Goal: Task Accomplishment & Management: Use online tool/utility

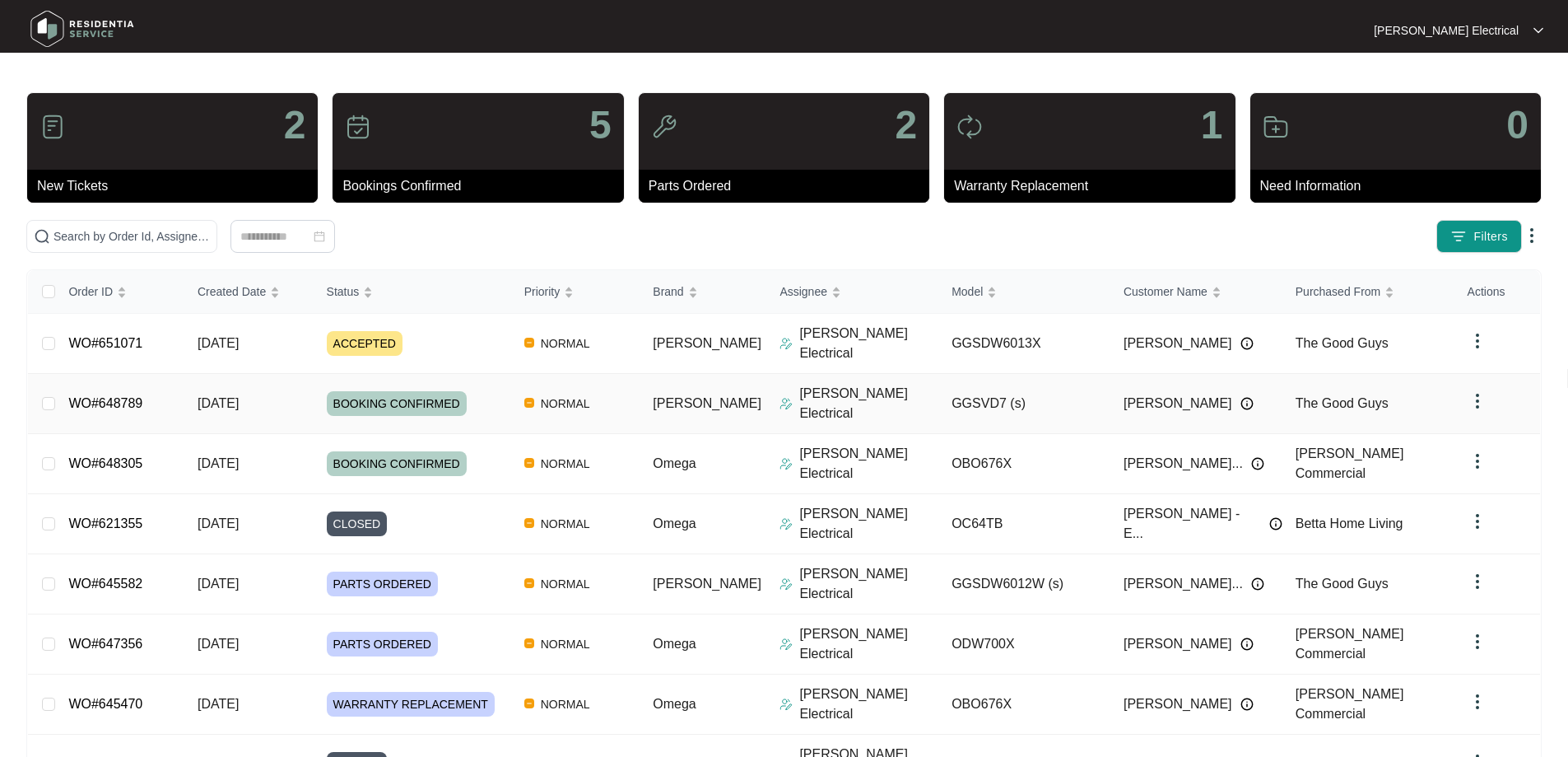
click at [174, 382] on td "WO#648789" at bounding box center [120, 403] width 129 height 60
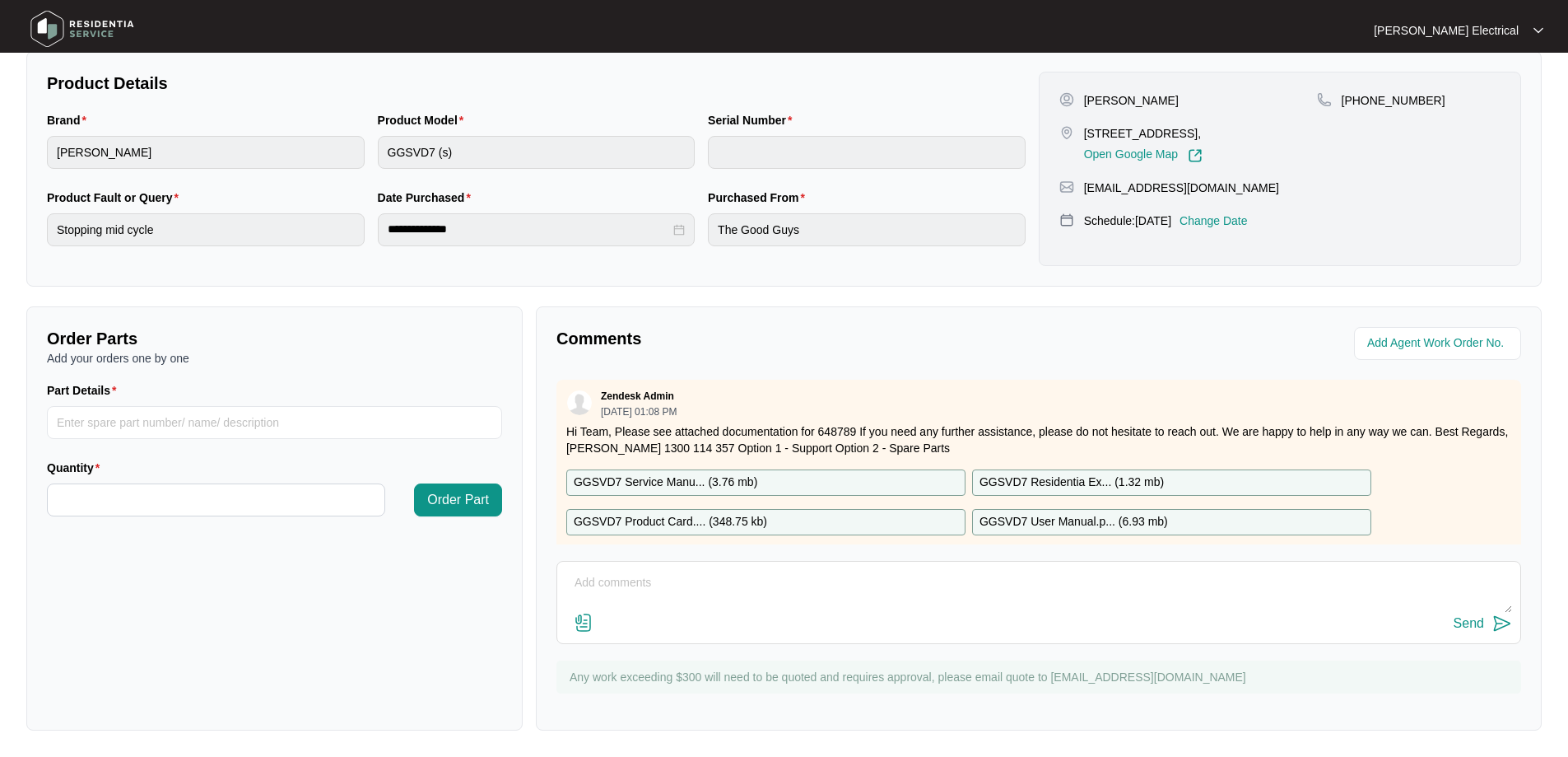
click at [597, 582] on textarea at bounding box center [1038, 591] width 947 height 42
click at [590, 578] on textarea at bounding box center [1038, 591] width 947 height 42
paste textarea "Attended to site and found the dryer to be working without any issues. Nothing …"
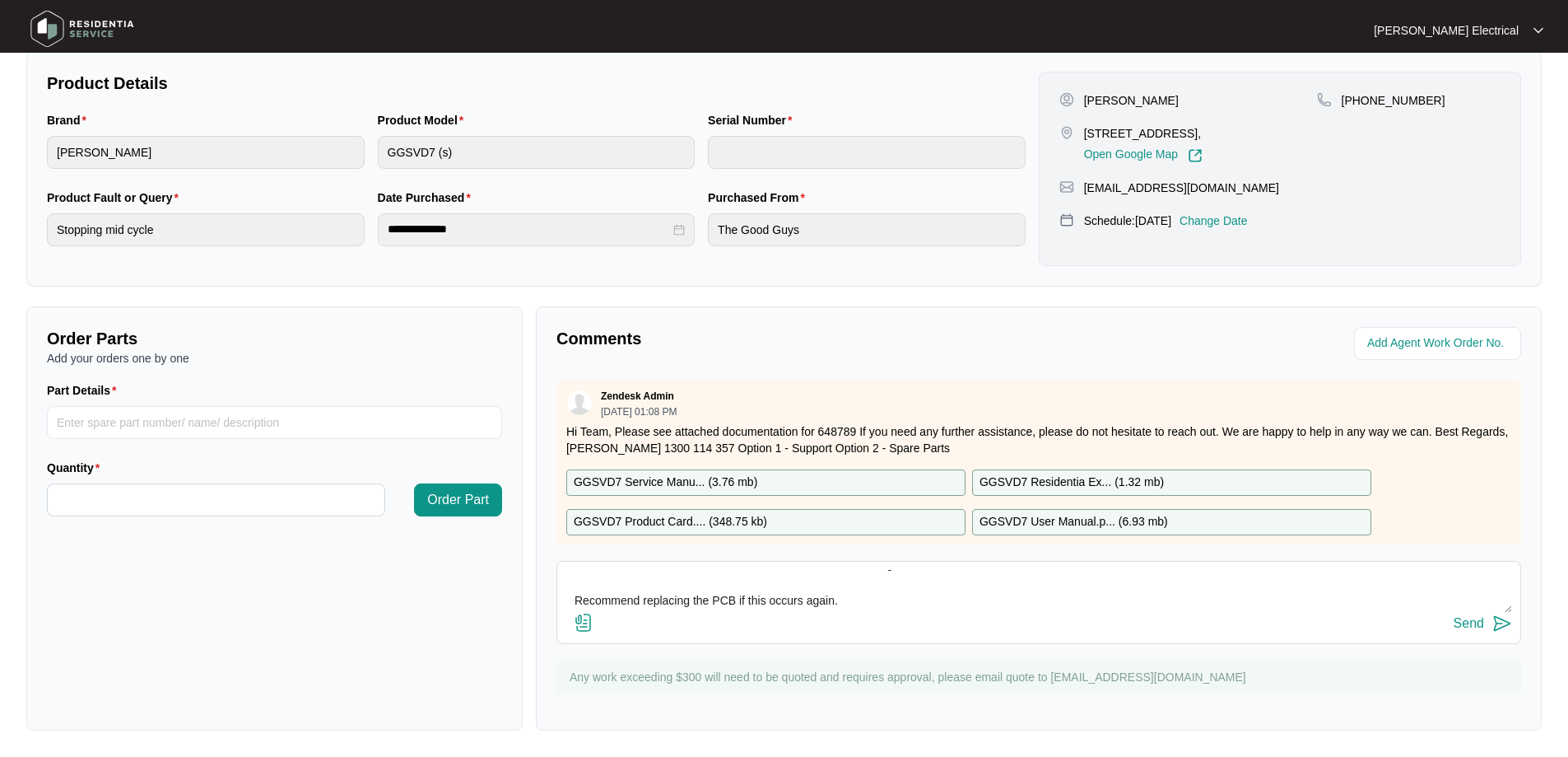
type textarea "Technicians report: Attended to site and found the dryer to be working without …"
click at [1494, 626] on img at bounding box center [1503, 624] width 20 height 20
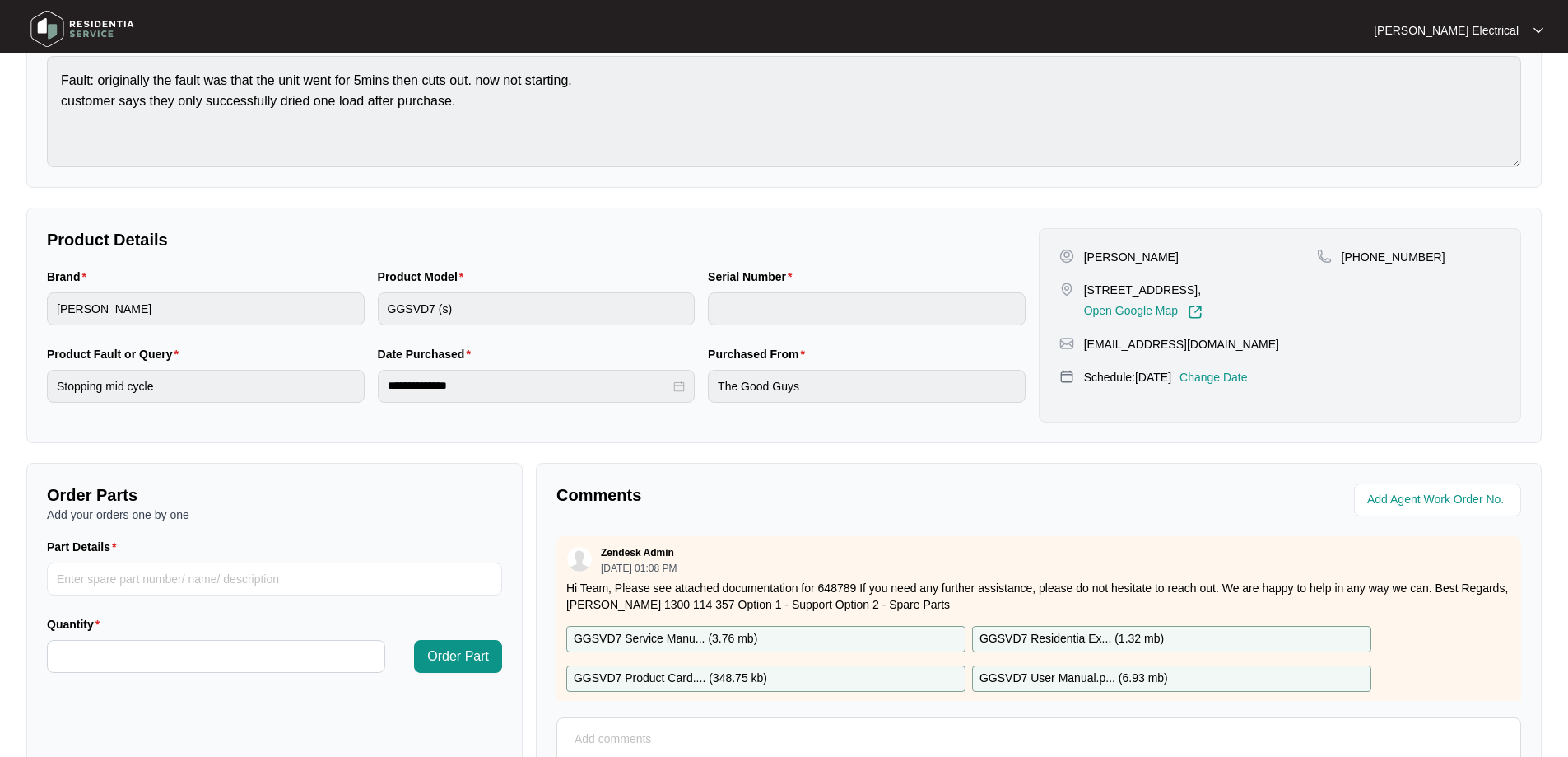
scroll to position [336, 0]
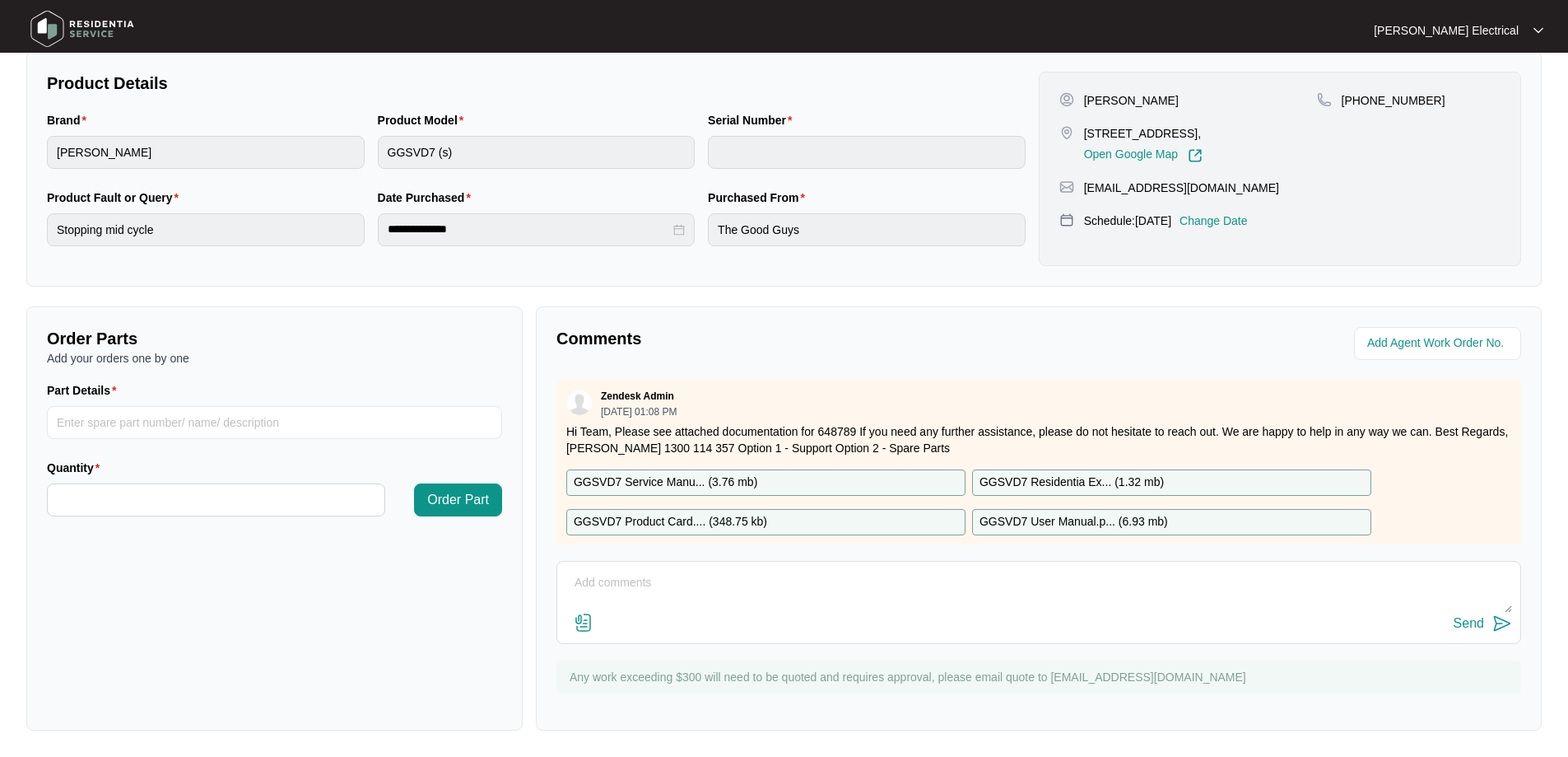
click at [624, 579] on textarea at bounding box center [1038, 591] width 947 height 42
type textarea "Serial Number 541U1202501A2085L00293"
click at [1465, 622] on div "Send" at bounding box center [1468, 623] width 31 height 15
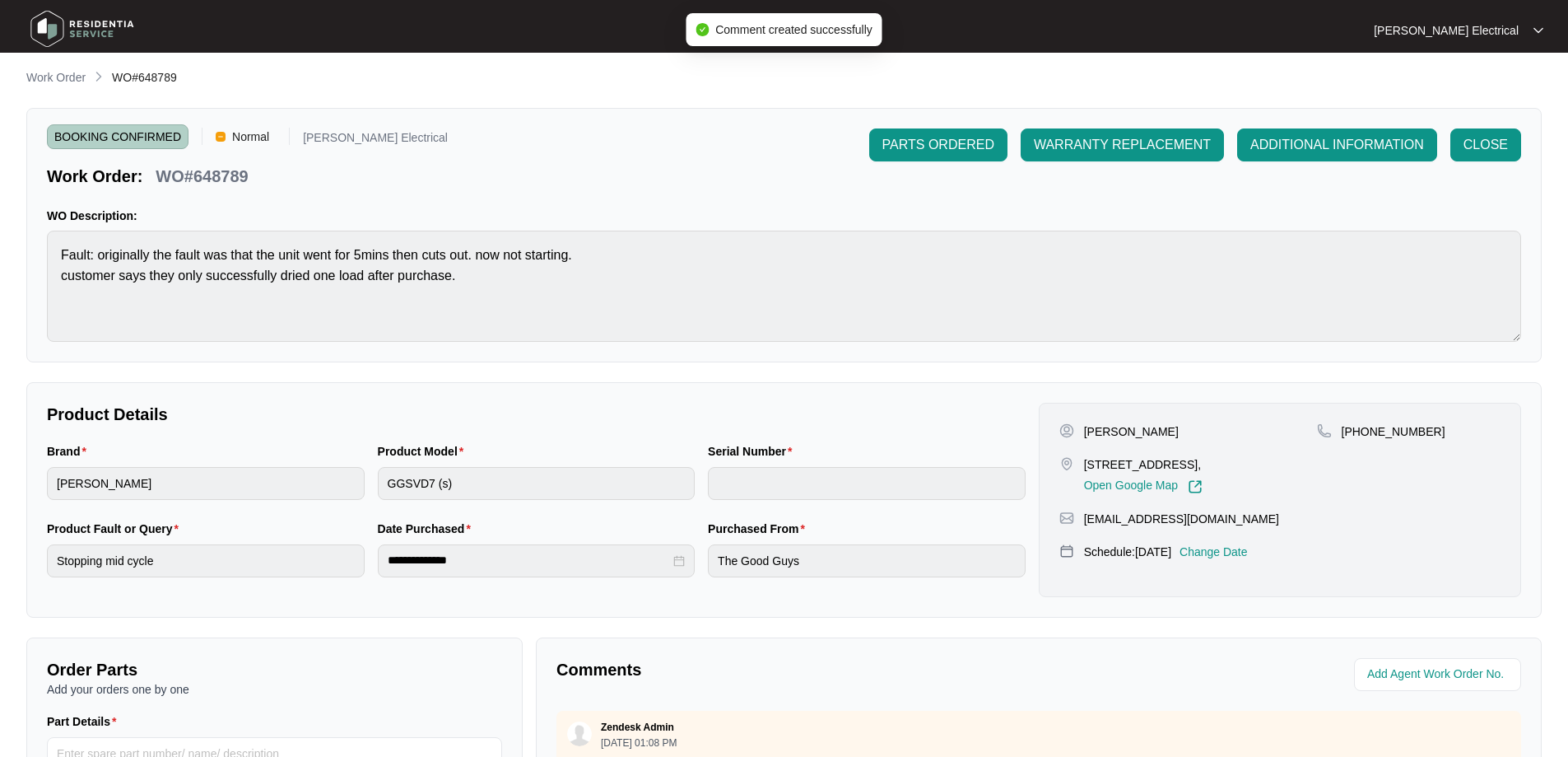
scroll to position [0, 0]
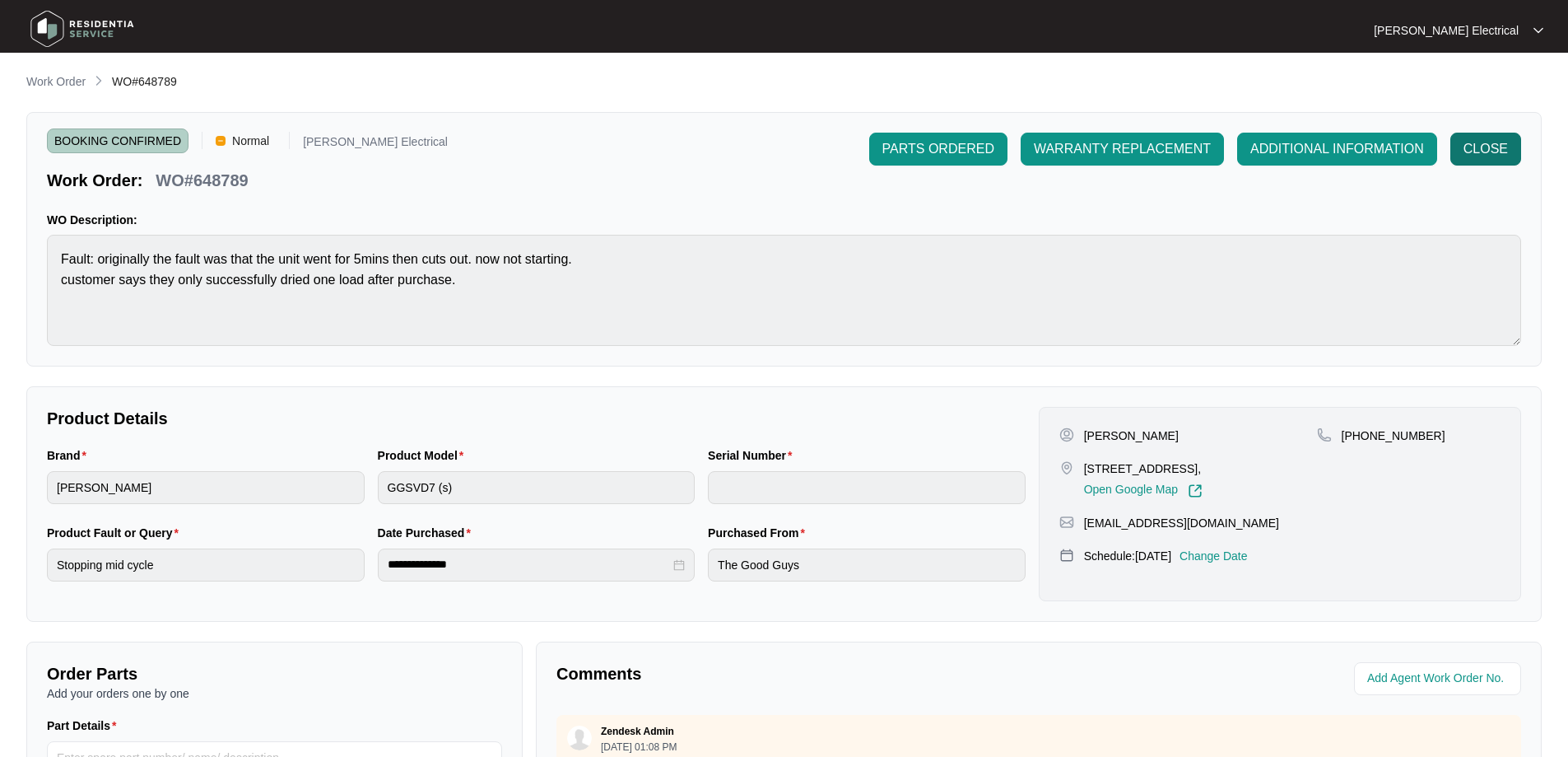
click at [1478, 145] on span "CLOSE" at bounding box center [1485, 149] width 44 height 20
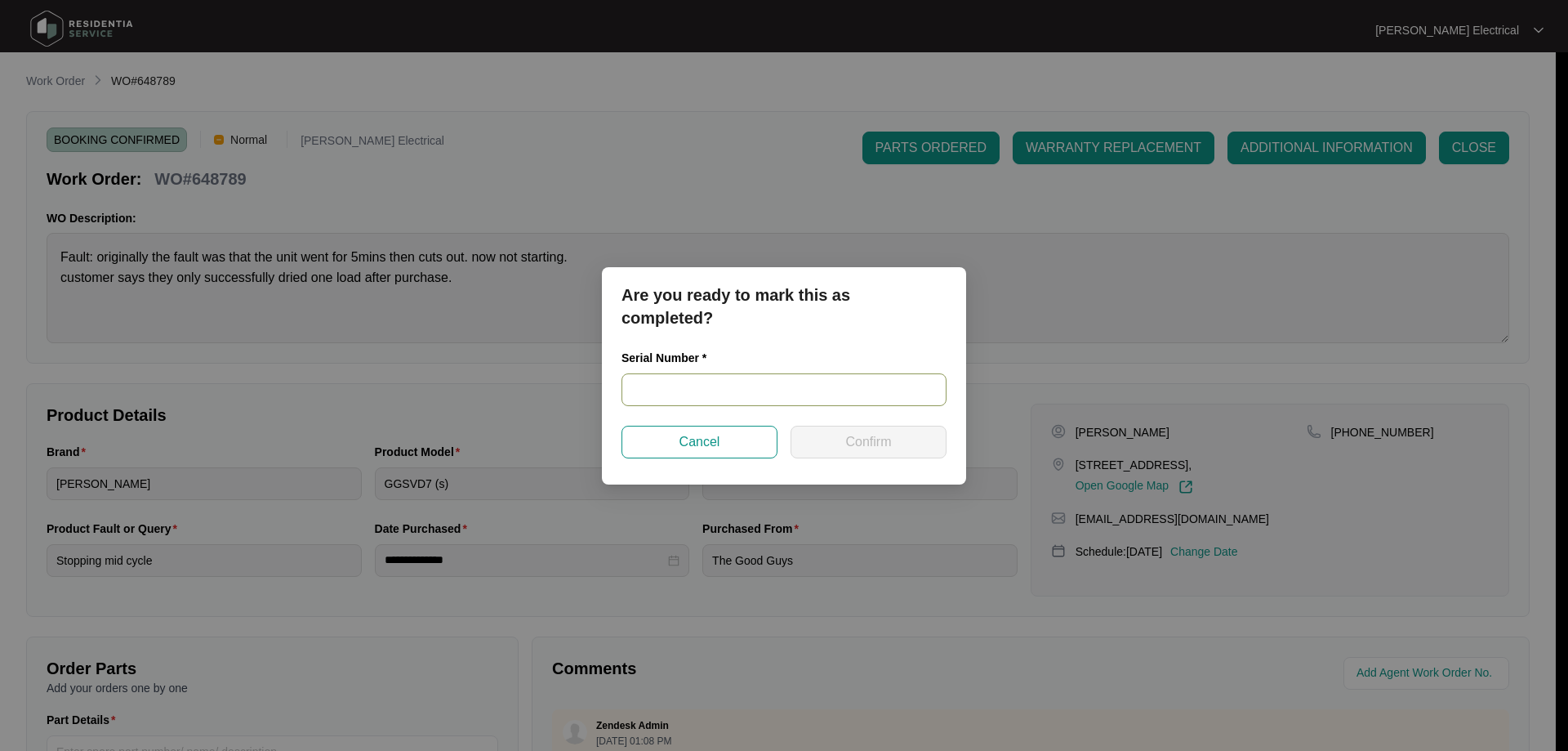
click at [796, 402] on input "text" at bounding box center [784, 389] width 325 height 32
type input "541U1202501A2085L00293"
click at [874, 433] on span "Confirm" at bounding box center [867, 442] width 46 height 20
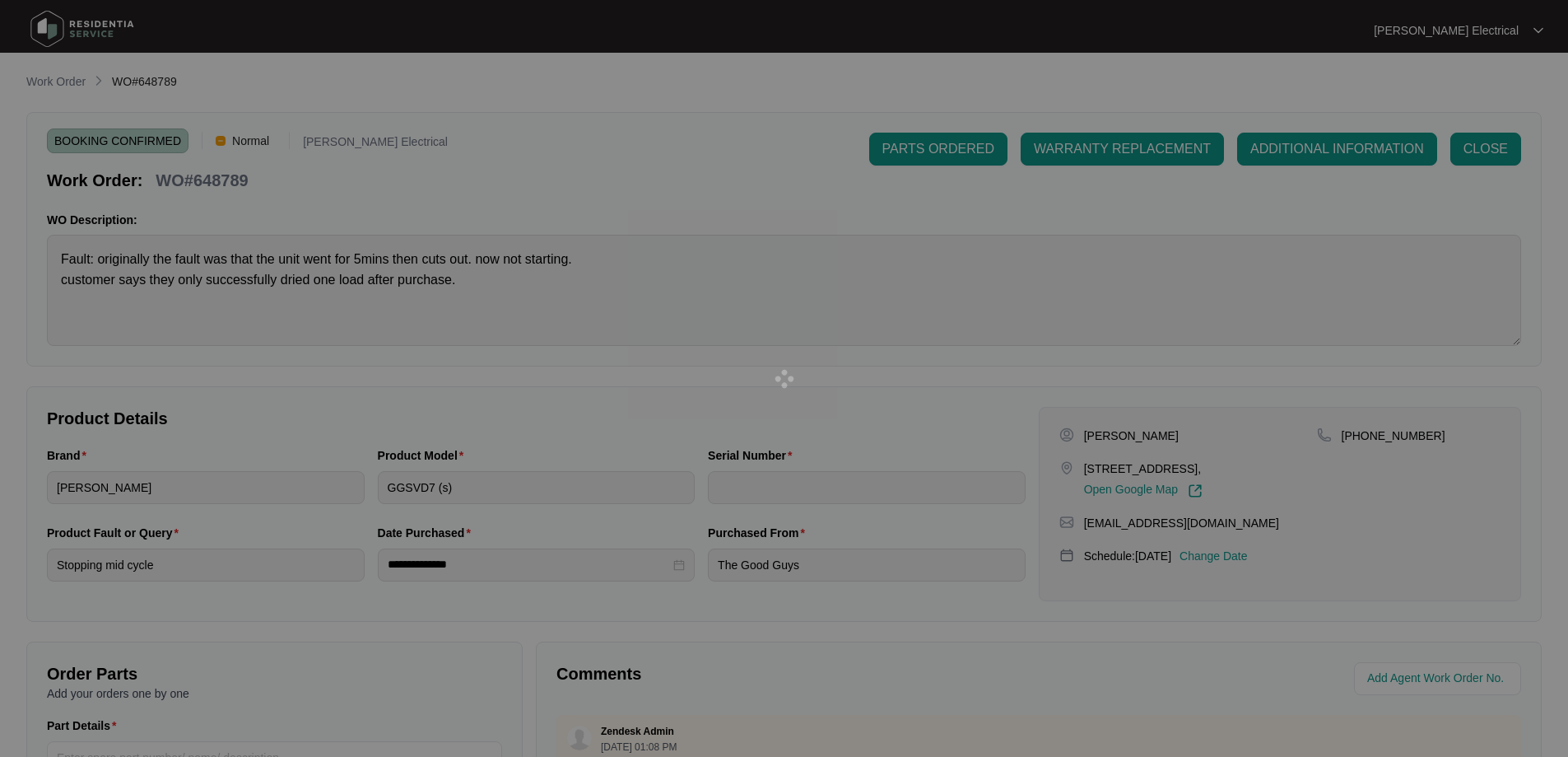
type input "541U1202501A2085L00293"
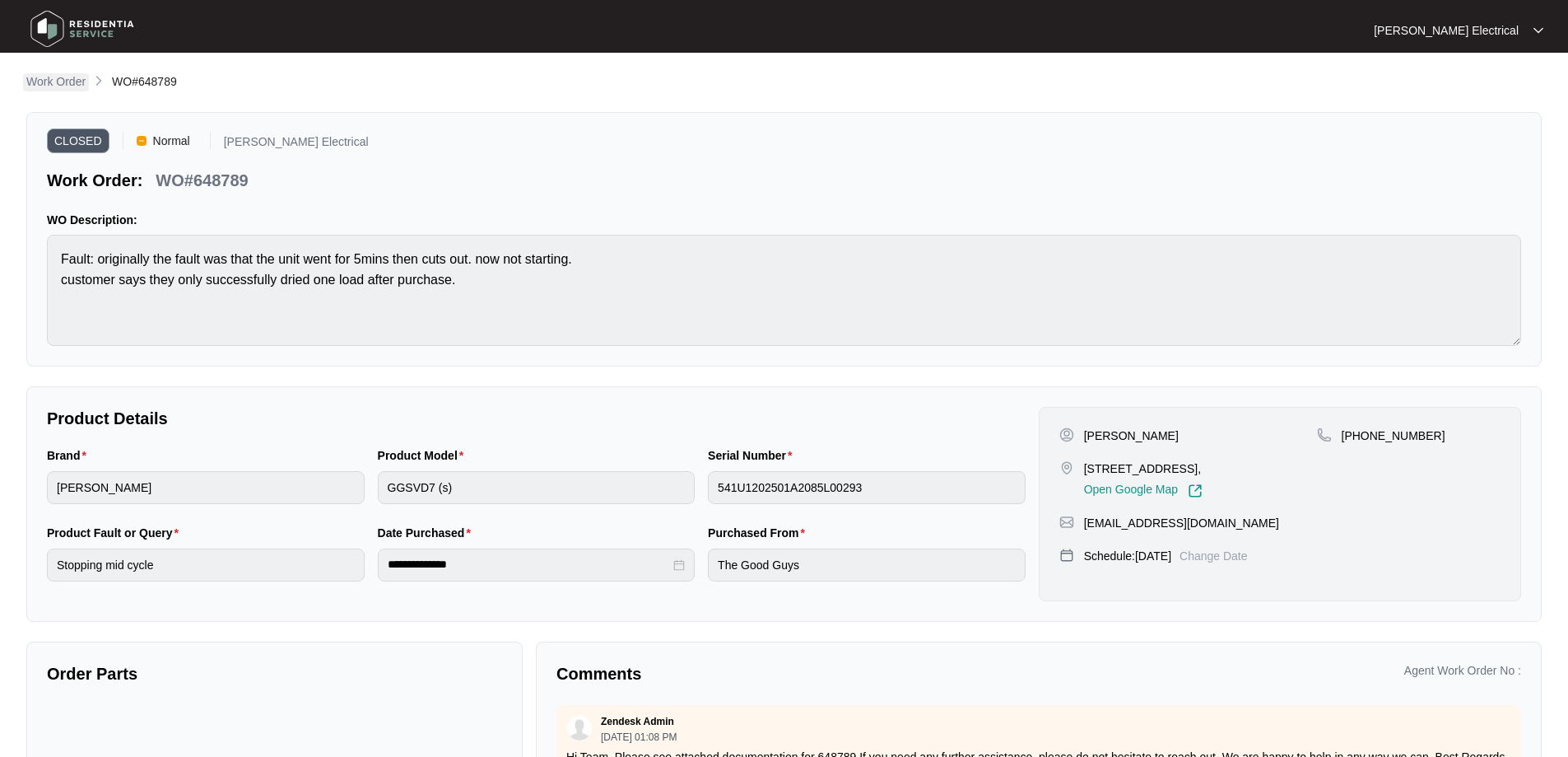
click at [54, 82] on p "Work Order" at bounding box center [56, 81] width 59 height 17
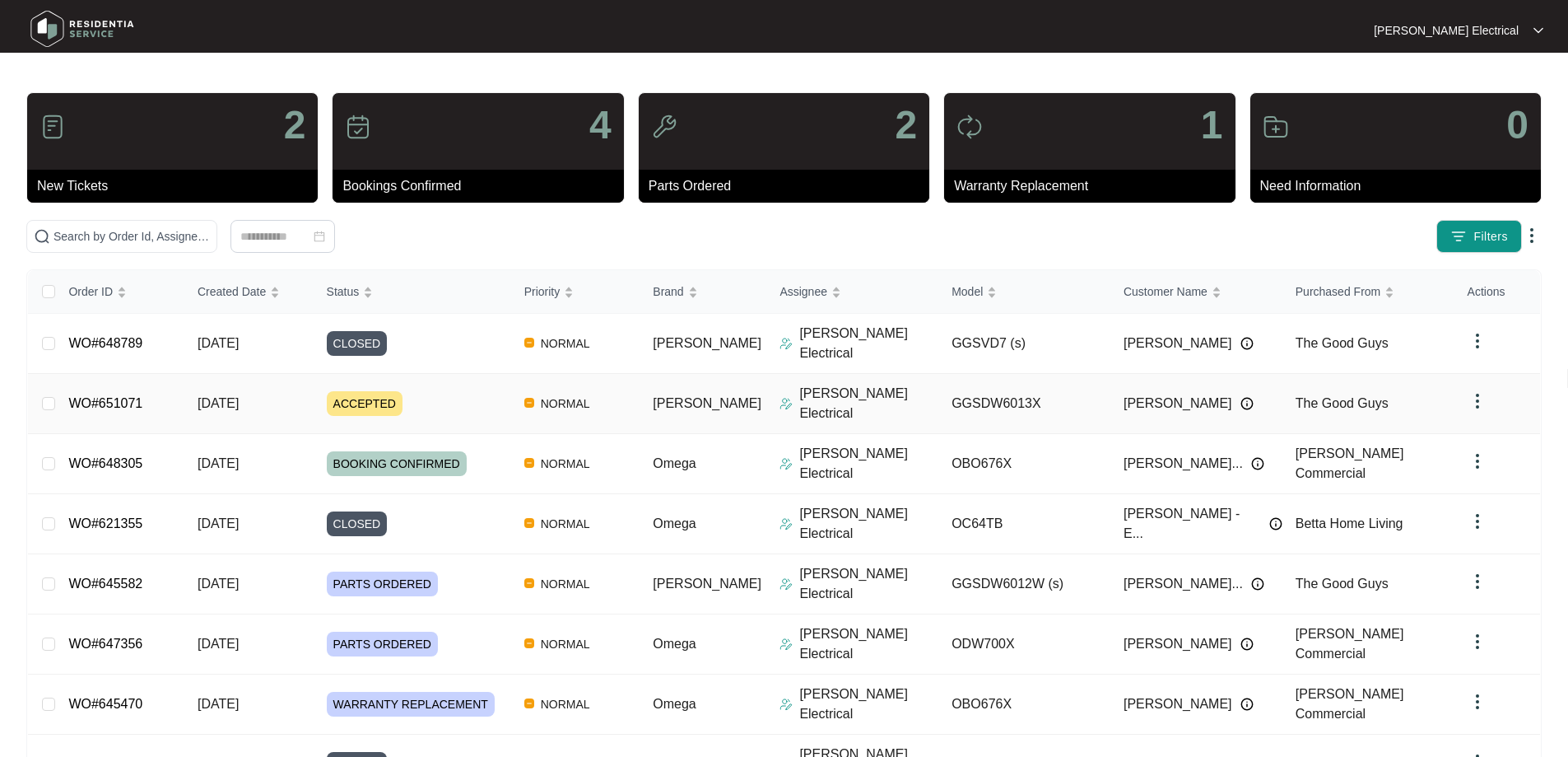
click at [826, 383] on p "[PERSON_NAME] Electrical" at bounding box center [868, 403] width 139 height 40
click at [133, 396] on link "WO#651071" at bounding box center [105, 403] width 74 height 14
